Goal: Entertainment & Leisure: Consume media (video, audio)

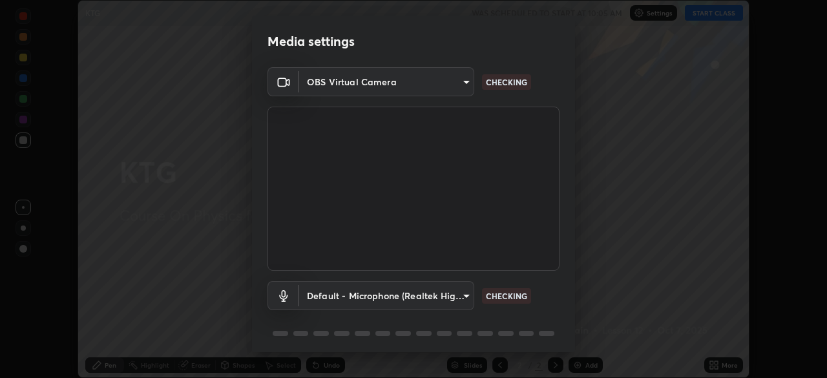
scroll to position [46, 0]
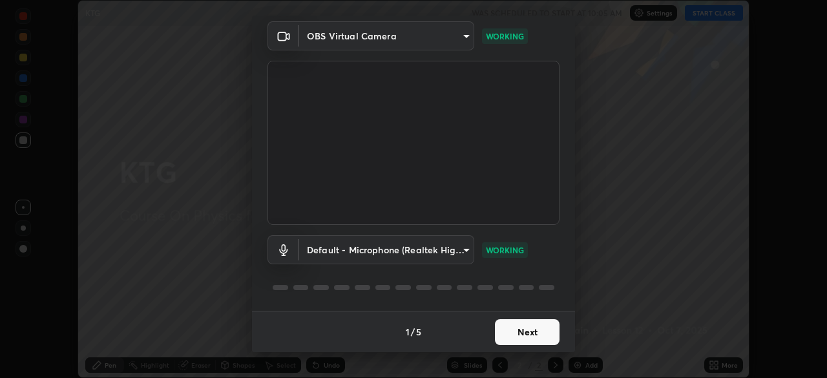
click at [535, 328] on button "Next" at bounding box center [527, 332] width 65 height 26
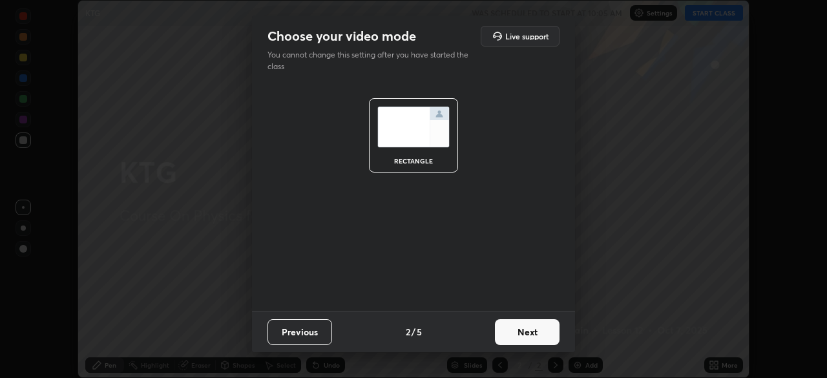
click at [533, 328] on button "Next" at bounding box center [527, 332] width 65 height 26
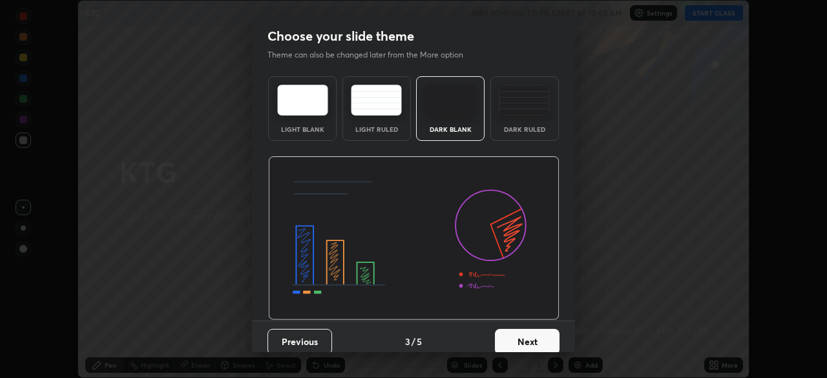
click at [528, 337] on button "Next" at bounding box center [527, 342] width 65 height 26
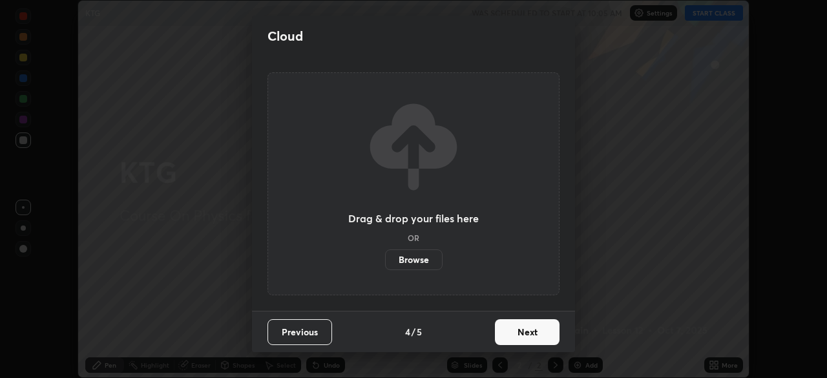
click at [530, 328] on button "Next" at bounding box center [527, 332] width 65 height 26
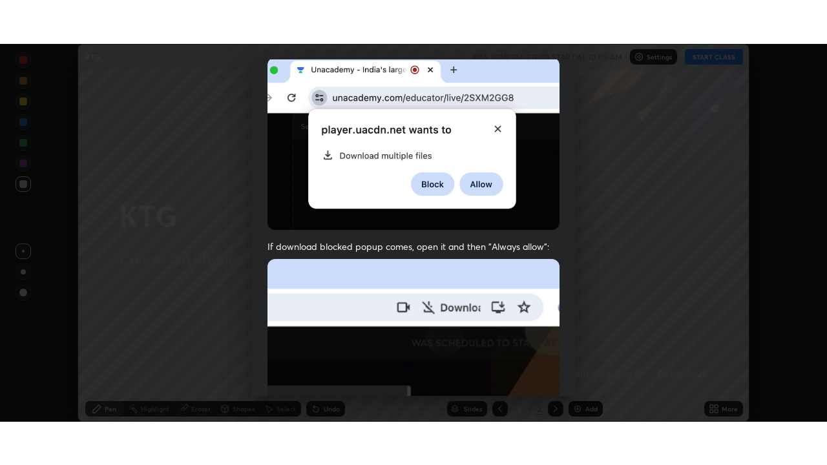
scroll to position [310, 0]
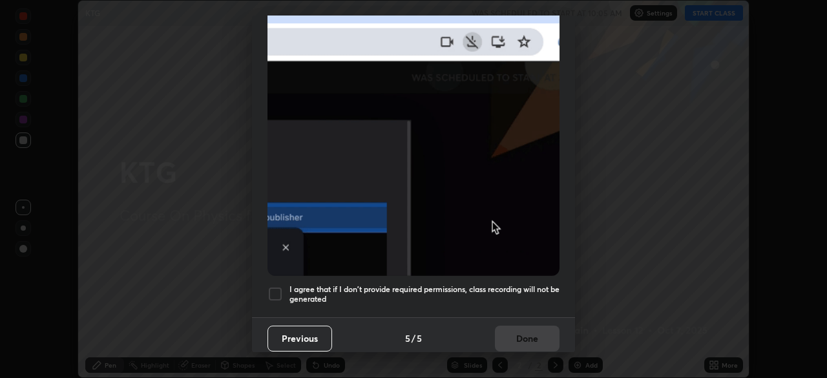
click at [278, 286] on div at bounding box center [276, 294] width 16 height 16
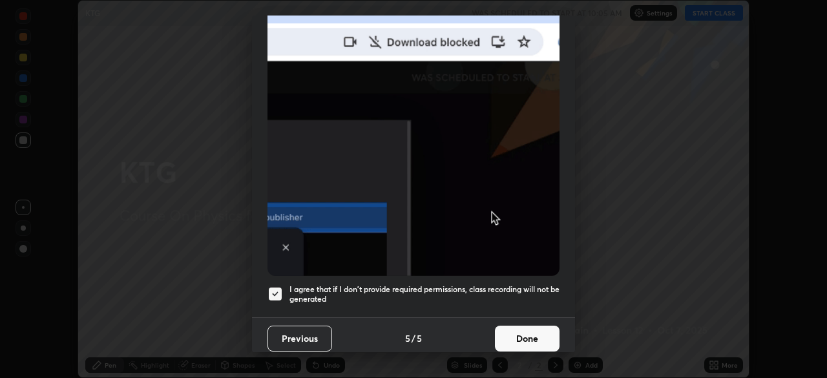
click at [533, 330] on button "Done" at bounding box center [527, 339] width 65 height 26
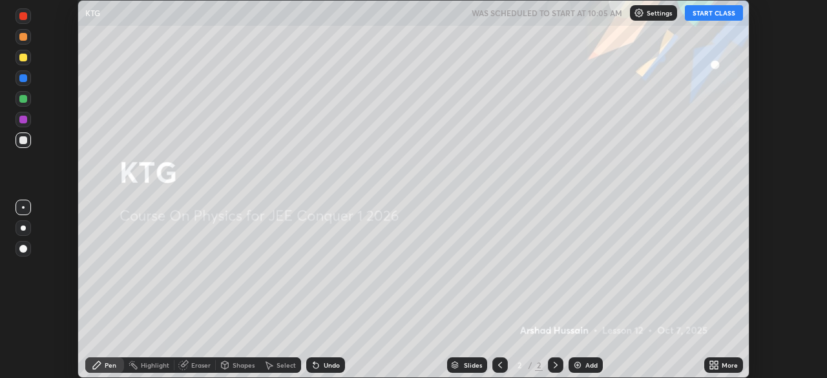
click at [716, 363] on icon at bounding box center [716, 362] width 3 height 3
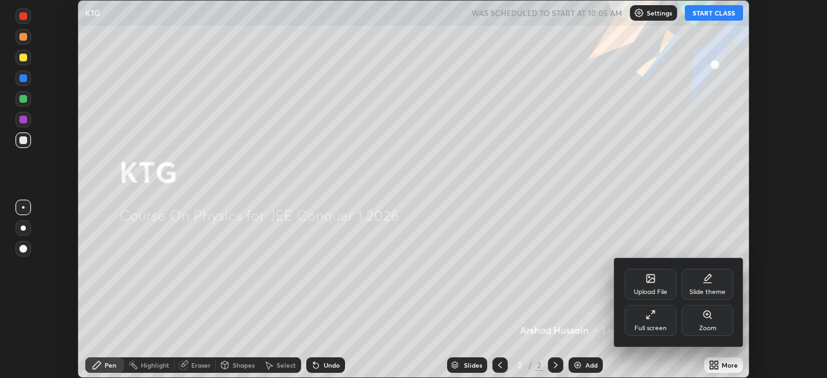
click at [656, 316] on div "Full screen" at bounding box center [651, 320] width 52 height 31
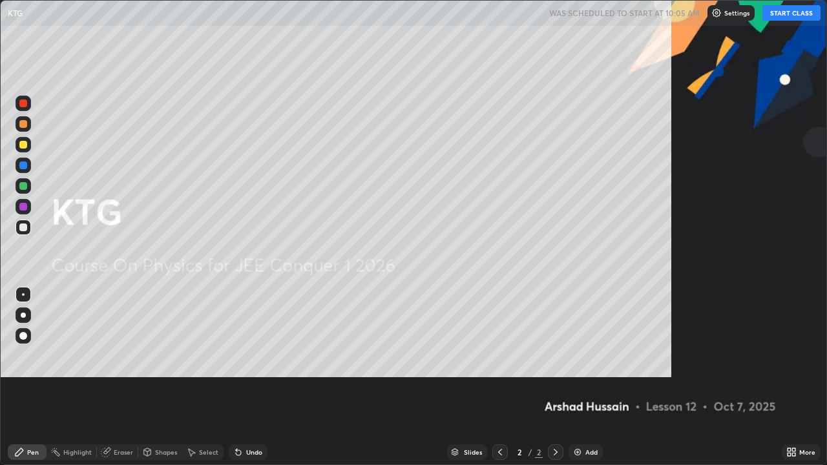
scroll to position [465, 827]
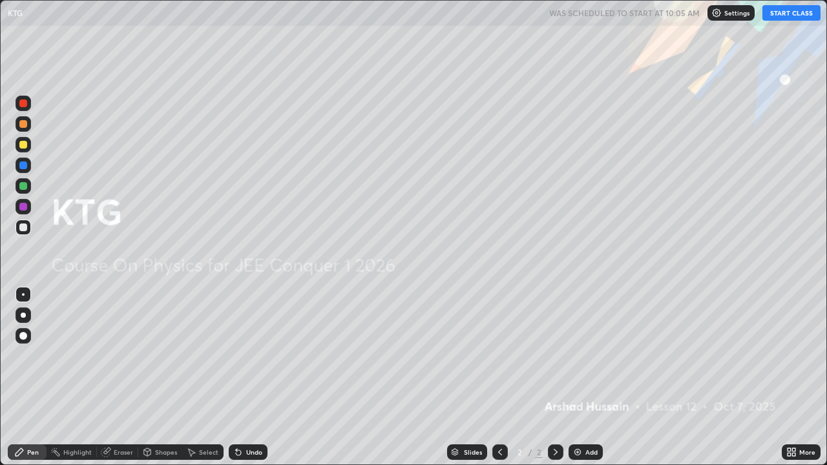
click at [787, 15] on button "START CLASS" at bounding box center [792, 13] width 58 height 16
click at [579, 378] on img at bounding box center [578, 452] width 10 height 10
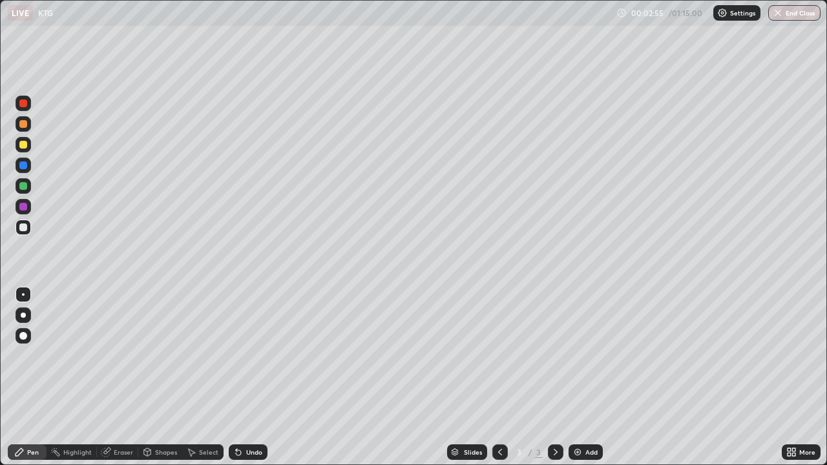
click at [20, 142] on div at bounding box center [23, 145] width 8 height 8
click at [23, 207] on div at bounding box center [23, 207] width 8 height 8
click at [25, 144] on div at bounding box center [23, 145] width 8 height 8
click at [21, 186] on div at bounding box center [23, 186] width 8 height 8
click at [242, 378] on div "Undo" at bounding box center [248, 453] width 39 height 16
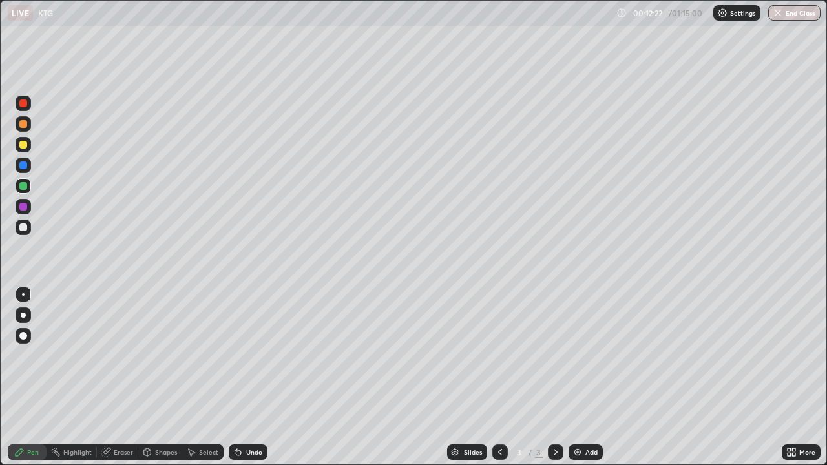
click at [236, 378] on icon at bounding box center [238, 453] width 5 height 5
click at [34, 378] on div "Pen" at bounding box center [33, 452] width 12 height 6
click at [32, 378] on div "Pen" at bounding box center [33, 452] width 12 height 6
click at [25, 204] on div at bounding box center [23, 207] width 8 height 8
click at [246, 378] on div "Undo" at bounding box center [254, 452] width 16 height 6
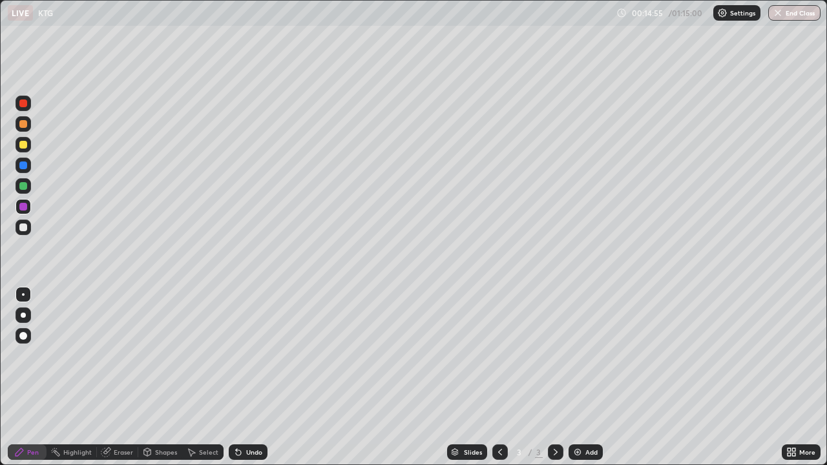
click at [246, 378] on div "Undo" at bounding box center [254, 452] width 16 height 6
click at [122, 378] on div "Eraser" at bounding box center [123, 452] width 19 height 6
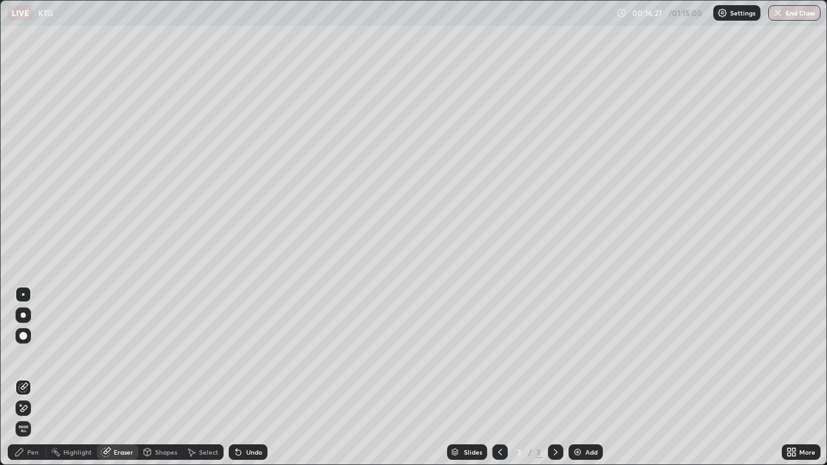
click at [30, 378] on div "Pen" at bounding box center [33, 452] width 12 height 6
click at [27, 378] on div "Pen" at bounding box center [33, 452] width 12 height 6
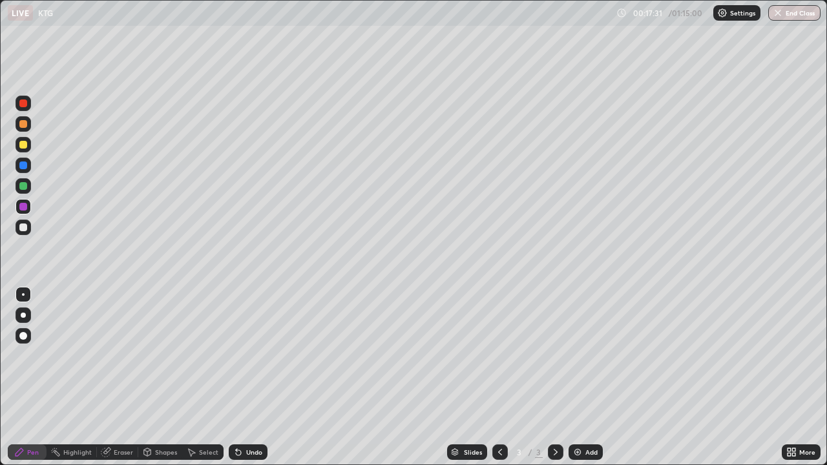
click at [117, 378] on div "Eraser" at bounding box center [123, 452] width 19 height 6
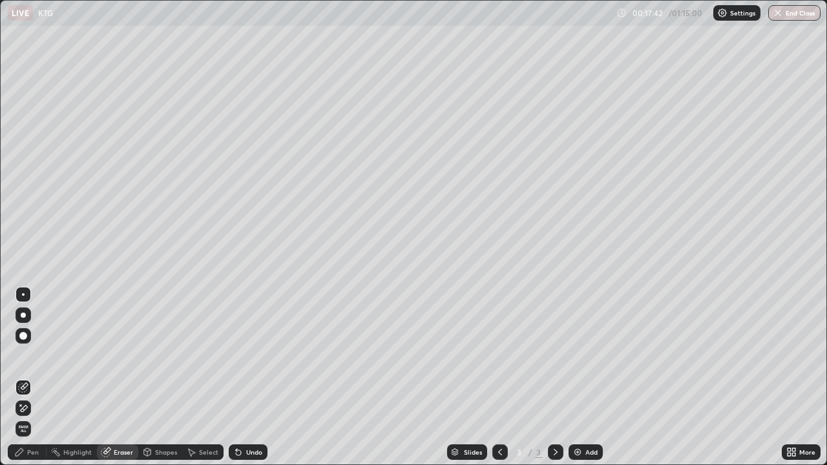
click at [28, 378] on div "Pen" at bounding box center [33, 452] width 12 height 6
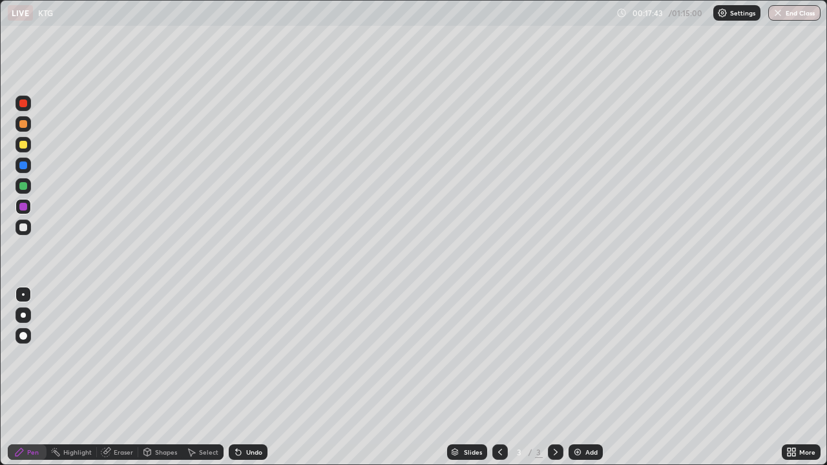
click at [23, 186] on div at bounding box center [23, 186] width 8 height 8
click at [575, 378] on img at bounding box center [578, 452] width 10 height 10
click at [499, 378] on icon at bounding box center [500, 452] width 10 height 10
click at [557, 378] on icon at bounding box center [556, 452] width 10 height 10
click at [555, 378] on icon at bounding box center [556, 452] width 10 height 10
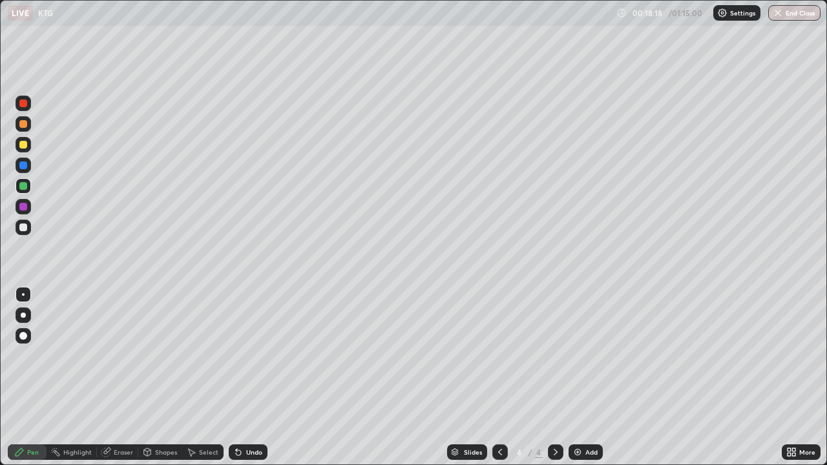
click at [497, 378] on div at bounding box center [501, 453] width 16 height 16
click at [555, 378] on icon at bounding box center [556, 452] width 10 height 10
click at [496, 378] on icon at bounding box center [500, 452] width 10 height 10
click at [553, 378] on icon at bounding box center [556, 452] width 10 height 10
click at [574, 378] on img at bounding box center [578, 452] width 10 height 10
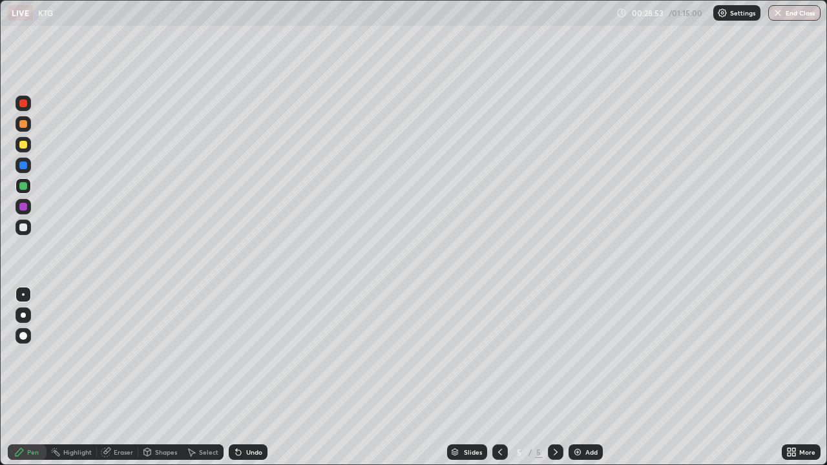
click at [248, 378] on div "Undo" at bounding box center [254, 452] width 16 height 6
click at [123, 378] on div "Eraser" at bounding box center [123, 452] width 19 height 6
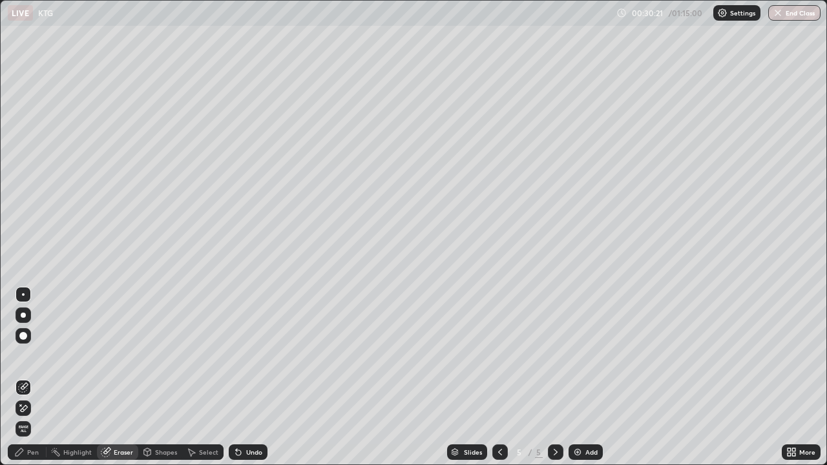
click at [26, 378] on div "Pen" at bounding box center [27, 453] width 39 height 16
click at [27, 378] on div "Pen" at bounding box center [27, 453] width 39 height 16
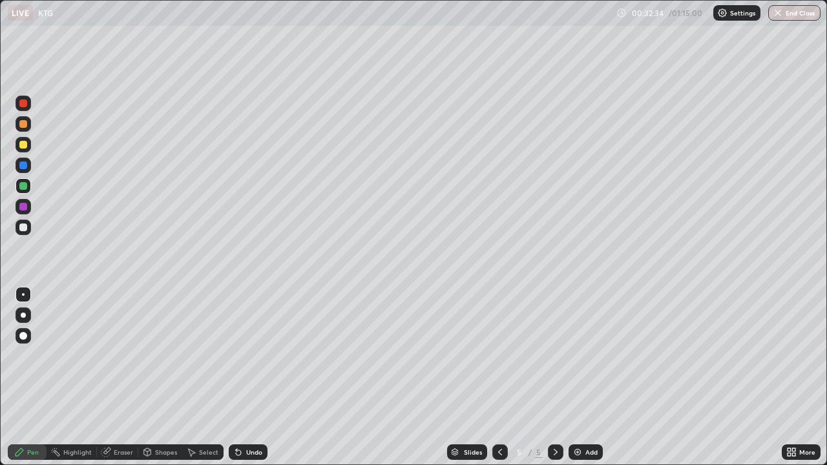
click at [237, 378] on icon at bounding box center [238, 453] width 5 height 5
click at [579, 378] on img at bounding box center [578, 452] width 10 height 10
click at [23, 143] on div at bounding box center [23, 145] width 8 height 8
click at [23, 184] on div at bounding box center [23, 186] width 8 height 8
click at [23, 212] on div at bounding box center [24, 207] width 16 height 16
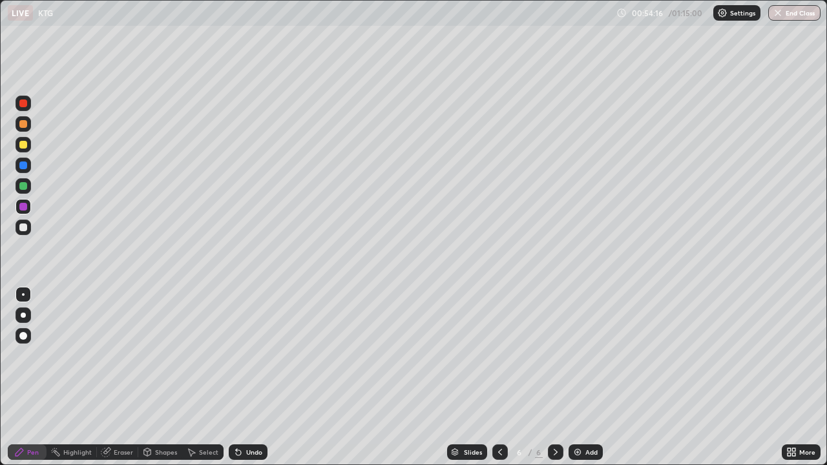
click at [116, 378] on div "Eraser" at bounding box center [123, 452] width 19 height 6
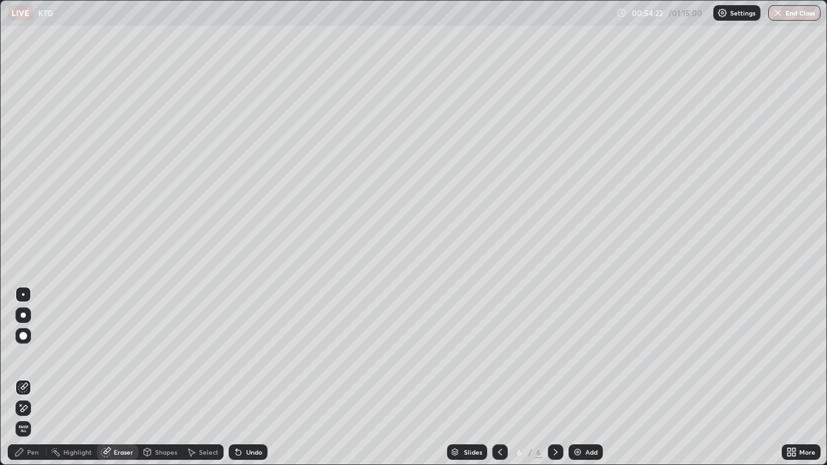
click at [27, 378] on div "Pen" at bounding box center [27, 453] width 39 height 16
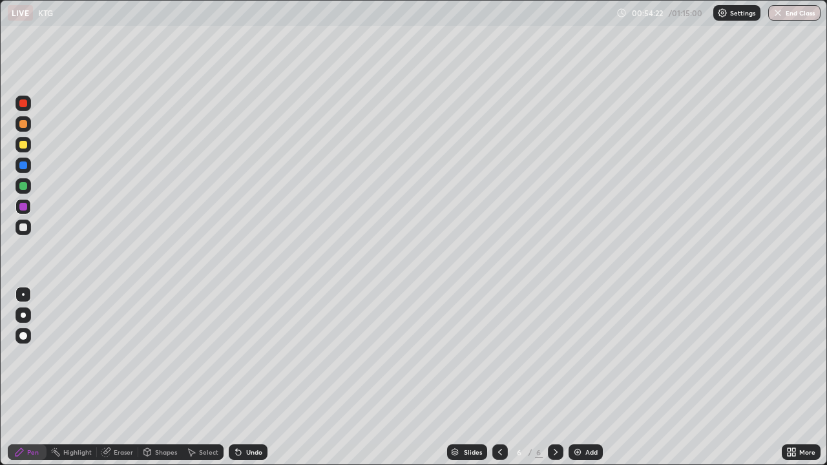
click at [28, 378] on div "Pen" at bounding box center [33, 452] width 12 height 6
click at [578, 378] on div "Add" at bounding box center [586, 453] width 34 height 16
click at [246, 378] on div "Undo" at bounding box center [254, 452] width 16 height 6
click at [23, 183] on div at bounding box center [23, 186] width 8 height 8
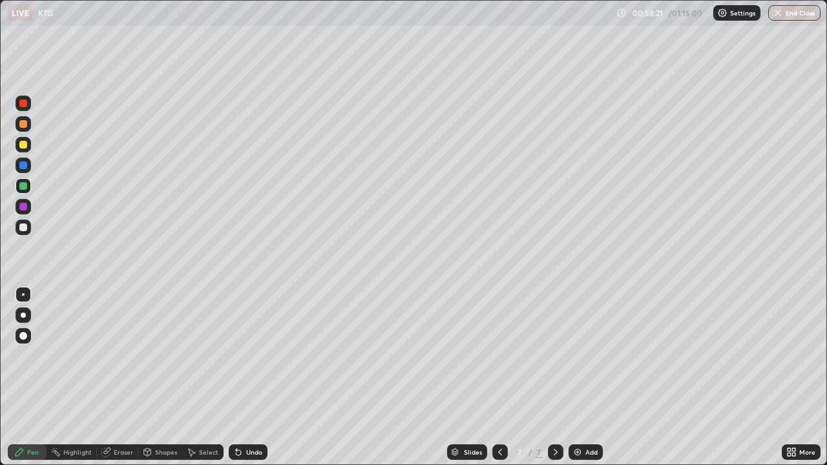
click at [500, 378] on div at bounding box center [501, 453] width 16 height 16
click at [581, 378] on img at bounding box center [578, 452] width 10 height 10
click at [250, 378] on div "Undo" at bounding box center [254, 452] width 16 height 6
click at [23, 144] on div at bounding box center [23, 145] width 8 height 8
click at [244, 378] on div "Undo" at bounding box center [248, 453] width 39 height 16
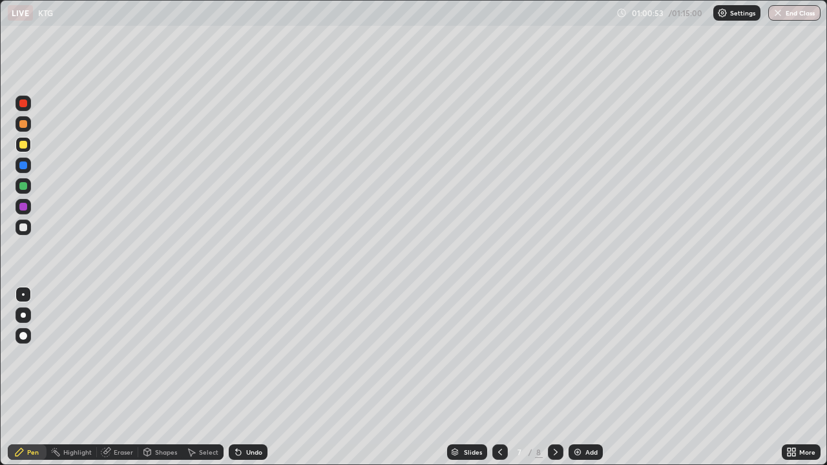
click at [251, 378] on div "Undo" at bounding box center [254, 452] width 16 height 6
click at [28, 378] on div "Pen" at bounding box center [33, 452] width 12 height 6
click at [20, 203] on div at bounding box center [24, 207] width 16 height 16
click at [246, 378] on div "Undo" at bounding box center [254, 452] width 16 height 6
click at [244, 378] on div "Undo" at bounding box center [248, 453] width 39 height 16
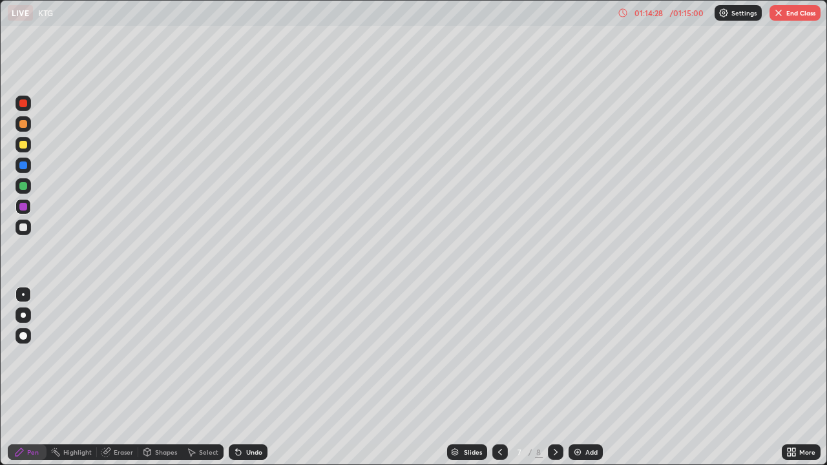
click at [577, 378] on img at bounding box center [578, 452] width 10 height 10
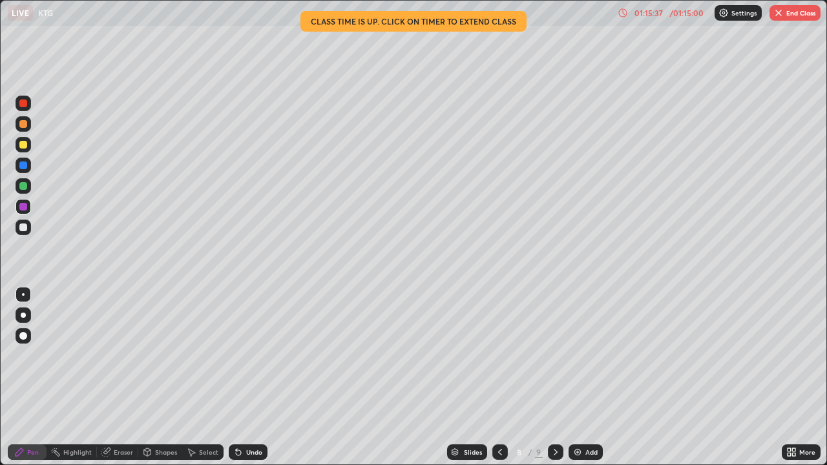
click at [28, 187] on div at bounding box center [24, 186] width 16 height 16
click at [243, 378] on div "Undo" at bounding box center [248, 453] width 39 height 16
click at [246, 378] on div "Undo" at bounding box center [254, 452] width 16 height 6
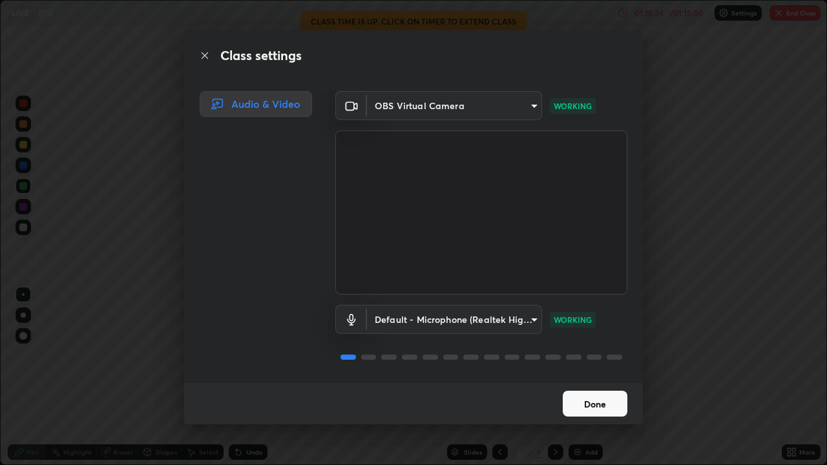
click at [575, 378] on button "Done" at bounding box center [595, 404] width 65 height 26
click at [598, 378] on div "Done" at bounding box center [413, 403] width 459 height 41
click at [597, 378] on div "Done" at bounding box center [413, 403] width 459 height 41
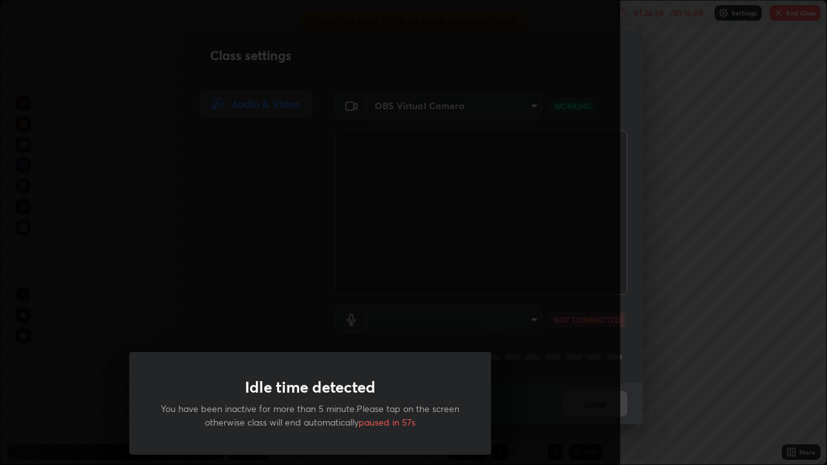
click at [604, 368] on div "Idle time detected You have been inactive for more than 5 minute.Please tap on …" at bounding box center [310, 232] width 621 height 465
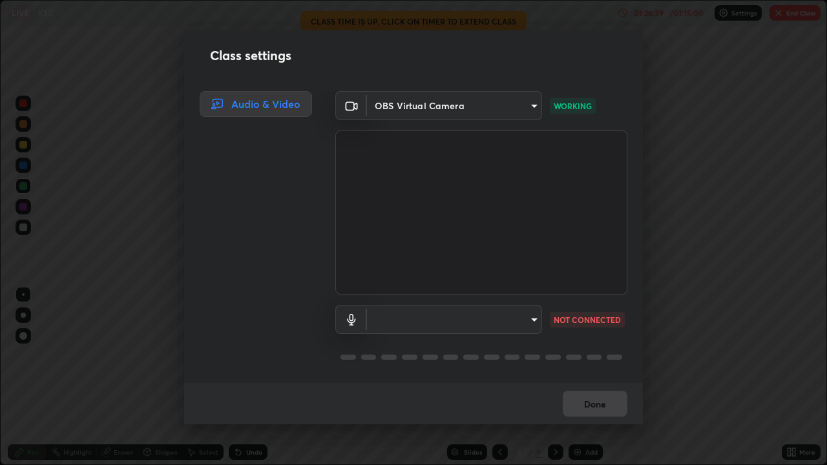
click at [593, 378] on div "Done" at bounding box center [413, 403] width 459 height 41
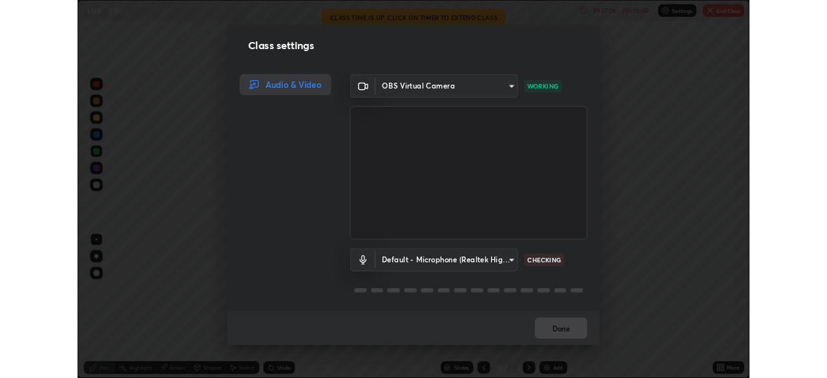
scroll to position [0, 0]
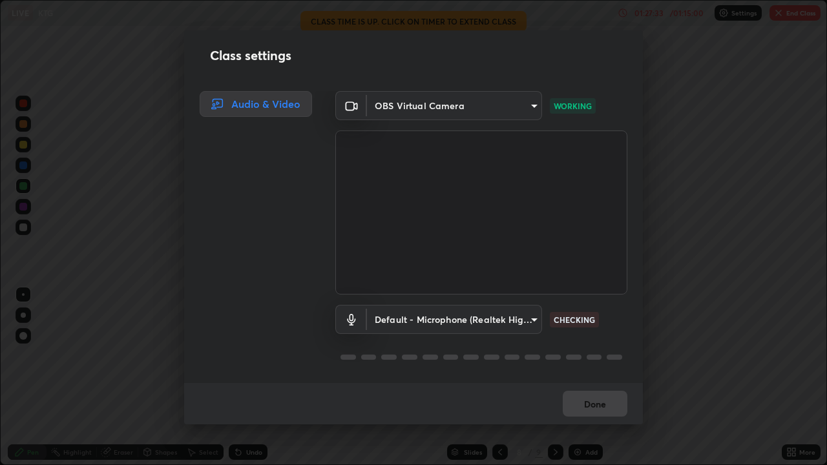
click at [608, 378] on div "Done" at bounding box center [413, 403] width 459 height 41
click at [610, 378] on div "Done" at bounding box center [413, 403] width 459 height 41
click at [594, 378] on div "Done" at bounding box center [413, 403] width 459 height 41
click at [591, 378] on div "Done" at bounding box center [413, 403] width 459 height 41
click at [584, 378] on div "Done" at bounding box center [413, 403] width 459 height 41
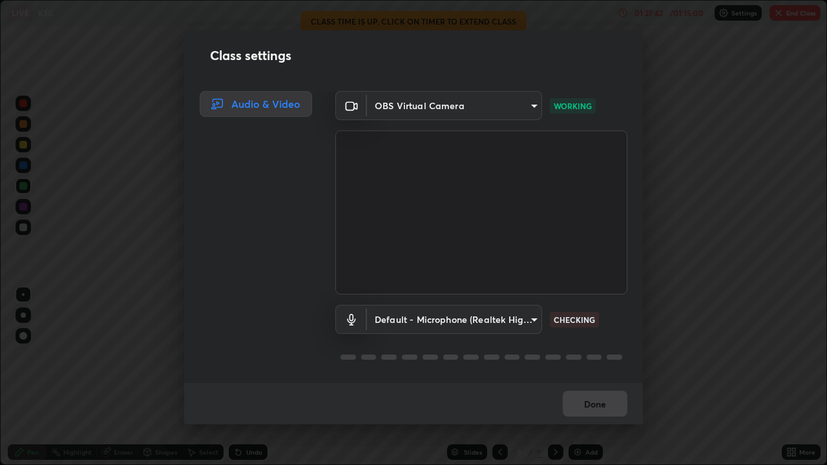
click at [525, 315] on body "Erase all LIVE KTG 01:27:42 / 01:15:00 Settings End Class Setting up your live …" at bounding box center [413, 232] width 827 height 465
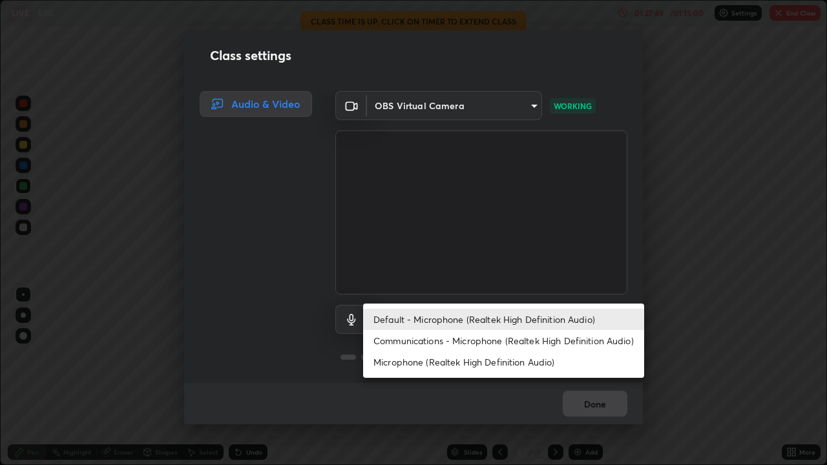
click at [414, 360] on li "Microphone (Realtek High Definition Audio)" at bounding box center [503, 362] width 281 height 21
type input "025978e00de16f2ace7c139d05e24926449428c53dae91f064441da0db1522b9"
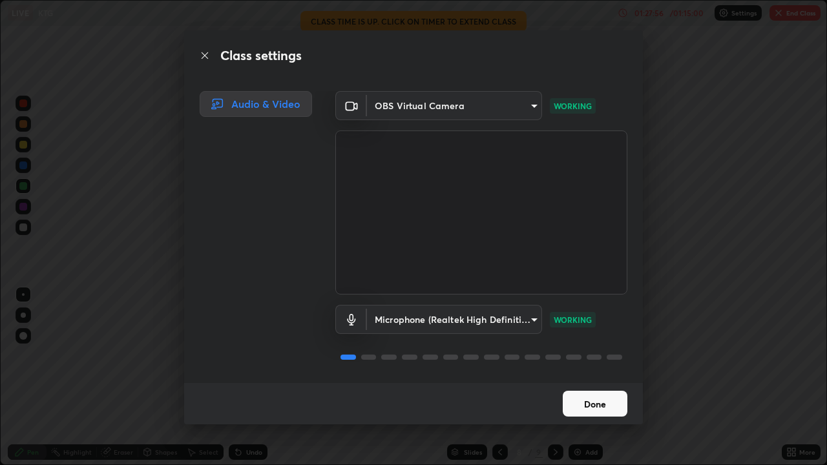
click at [584, 378] on button "Done" at bounding box center [595, 404] width 65 height 26
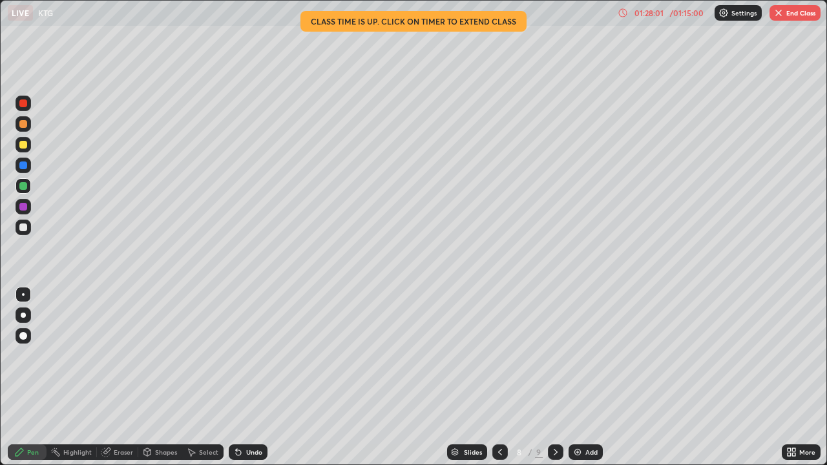
click at [789, 378] on icon at bounding box center [789, 450] width 3 height 3
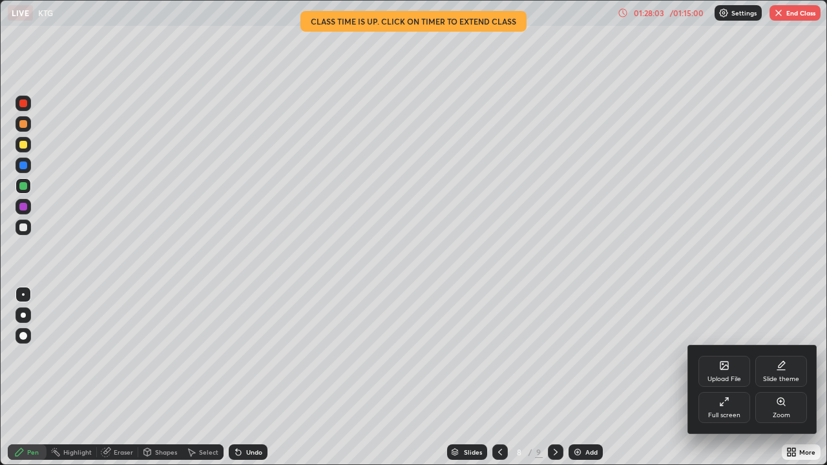
click at [722, 378] on icon at bounding box center [724, 402] width 10 height 10
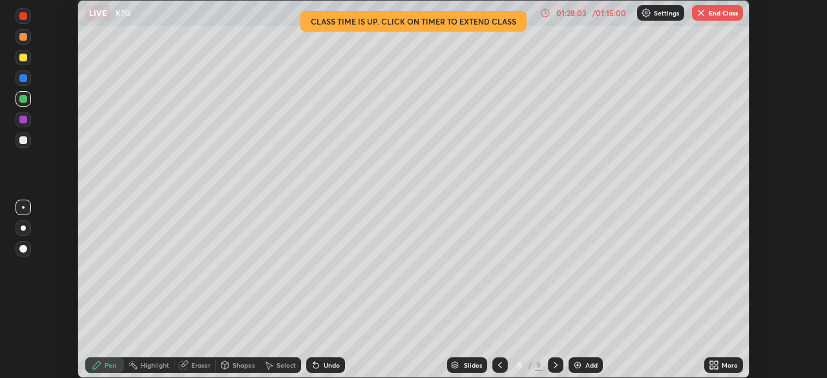
scroll to position [64262, 63813]
click at [710, 13] on button "End Class" at bounding box center [717, 13] width 51 height 16
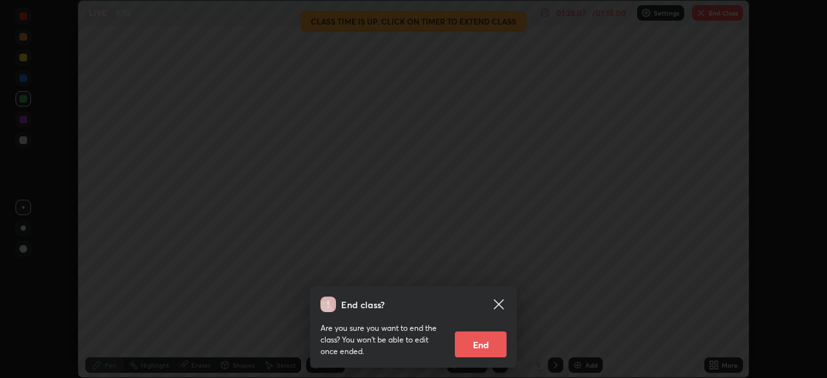
click at [478, 343] on button "End" at bounding box center [481, 345] width 52 height 26
